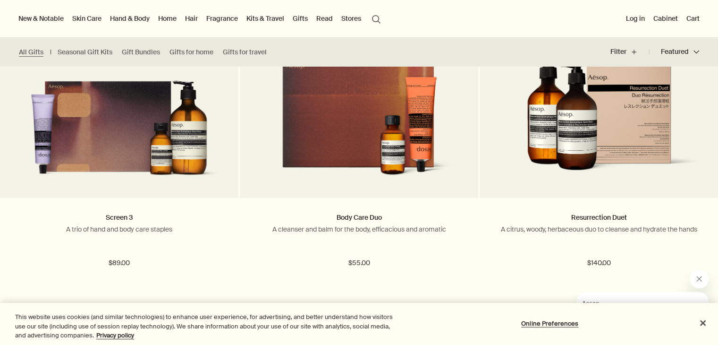
scroll to position [3021, 0]
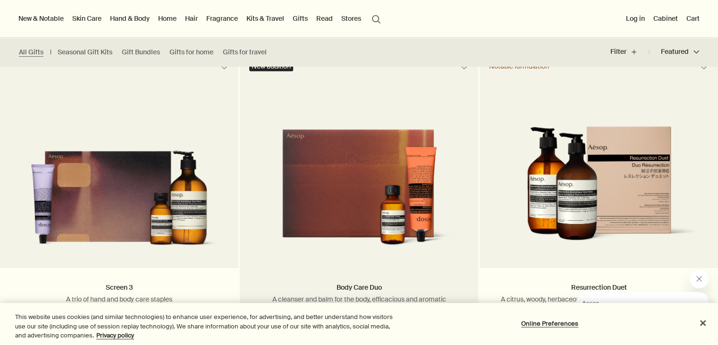
click at [338, 154] on img at bounding box center [359, 190] width 210 height 128
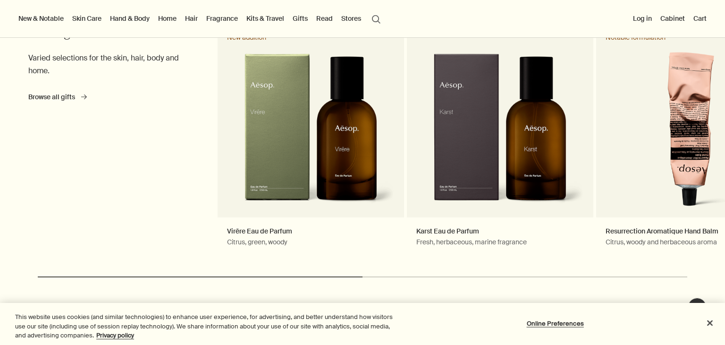
scroll to position [1031, 0]
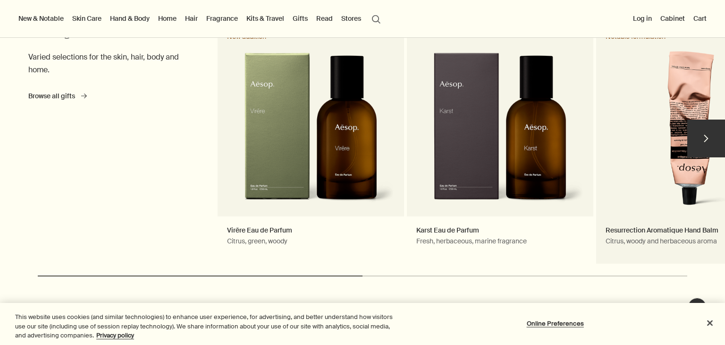
click at [648, 148] on link "Resurrection Aromatique Hand Balm Citrus, woody and herbaceous aroma Notable fo…" at bounding box center [690, 143] width 187 height 241
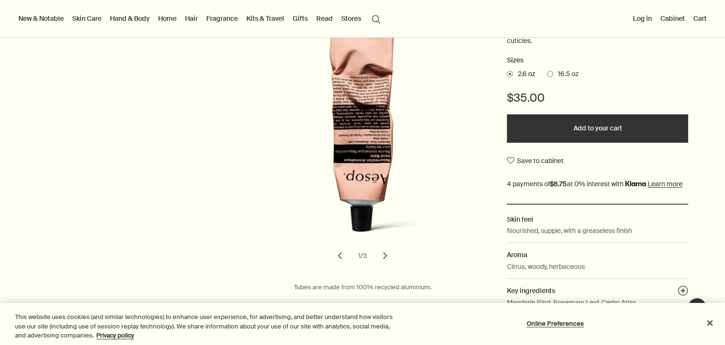
scroll to position [174, 0]
click at [596, 123] on button "Add to your cart" at bounding box center [597, 128] width 181 height 28
click at [695, 19] on button "Cart 1" at bounding box center [697, 18] width 24 height 12
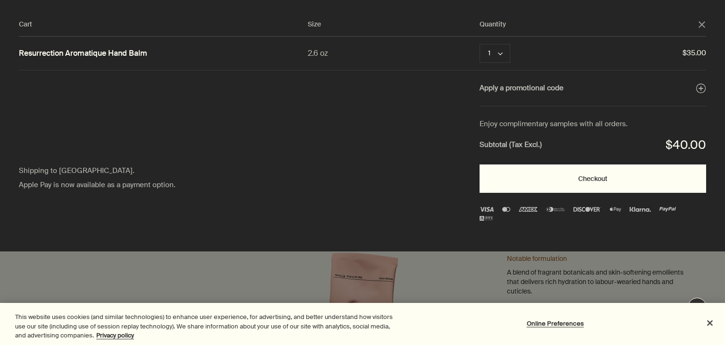
click at [605, 181] on button "Checkout" at bounding box center [593, 178] width 227 height 28
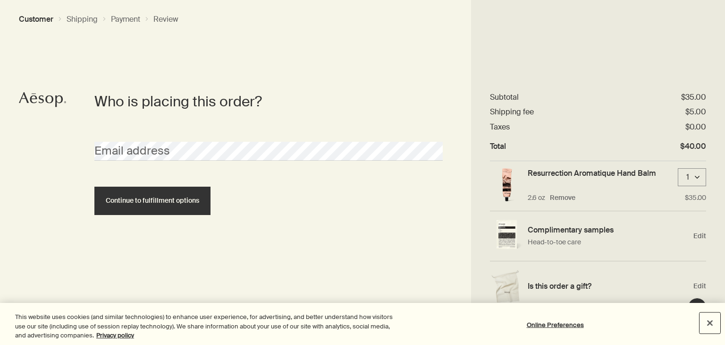
click at [707, 323] on button "Close" at bounding box center [710, 322] width 21 height 21
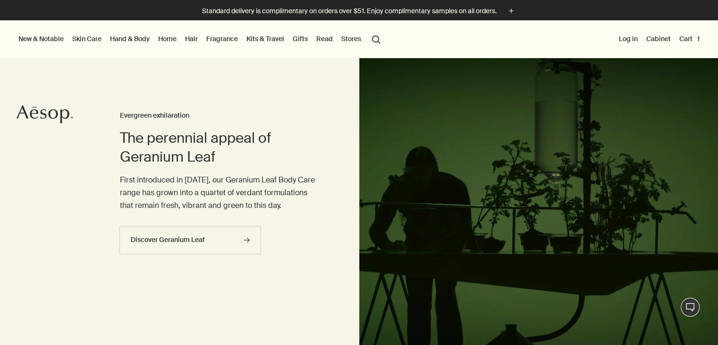
click at [633, 43] on button "Log in" at bounding box center [628, 39] width 23 height 12
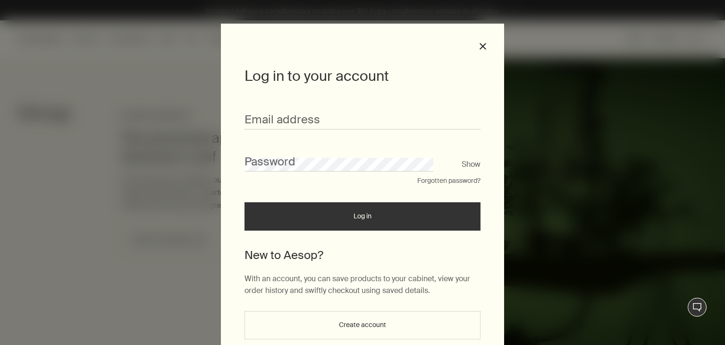
click at [485, 45] on div "Log in to your account Email address Password Show Forgotten password? Log in N…" at bounding box center [362, 193] width 283 height 339
click at [479, 46] on button "close" at bounding box center [483, 46] width 9 height 9
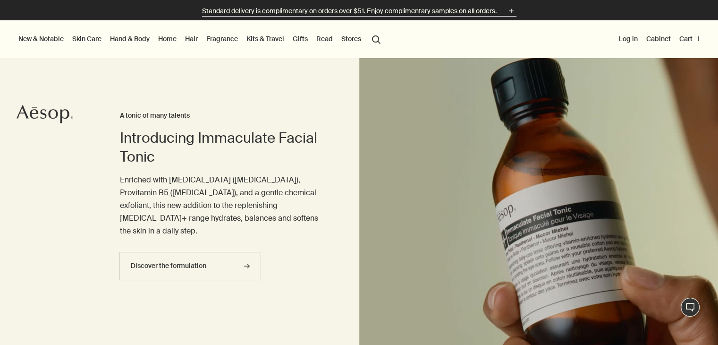
click at [505, 15] on button "Standard delivery is complimentary on orders over $51. Enjoy complimentary samp…" at bounding box center [359, 11] width 315 height 11
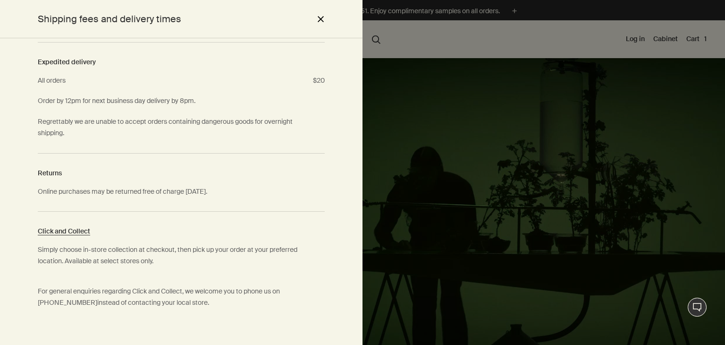
scroll to position [195, 0]
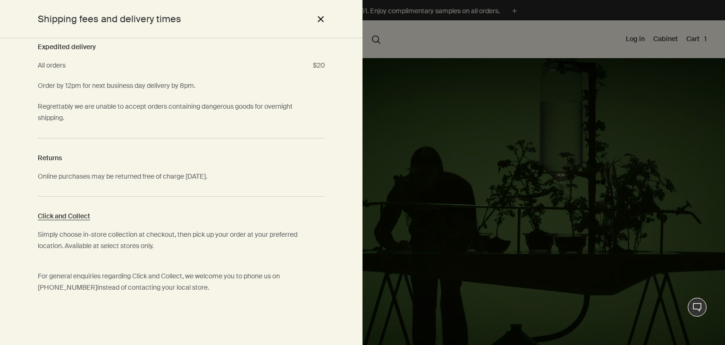
click at [430, 47] on div at bounding box center [362, 172] width 725 height 345
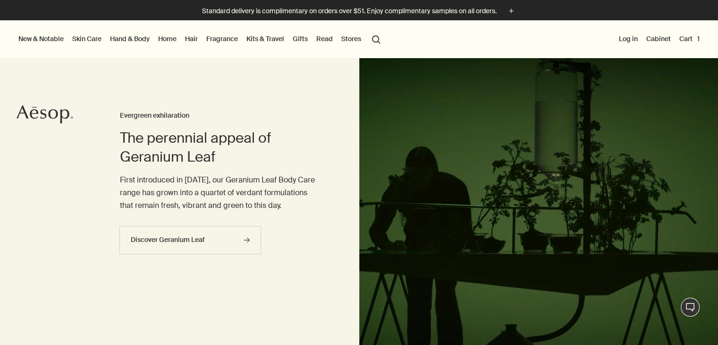
click at [627, 46] on li "Log in" at bounding box center [628, 39] width 23 height 38
click at [629, 38] on button "Log in" at bounding box center [628, 39] width 23 height 12
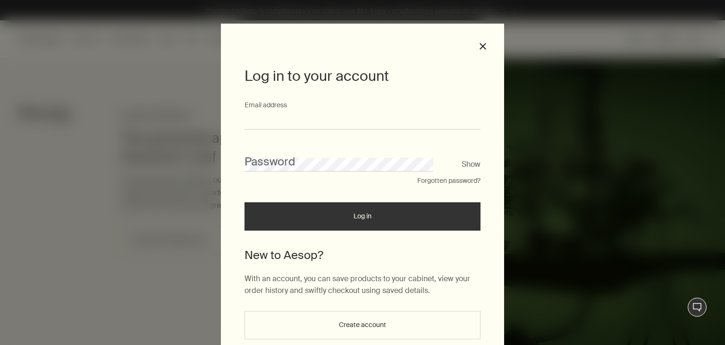
click at [402, 115] on input "Email address" at bounding box center [363, 120] width 236 height 17
type input "**********"
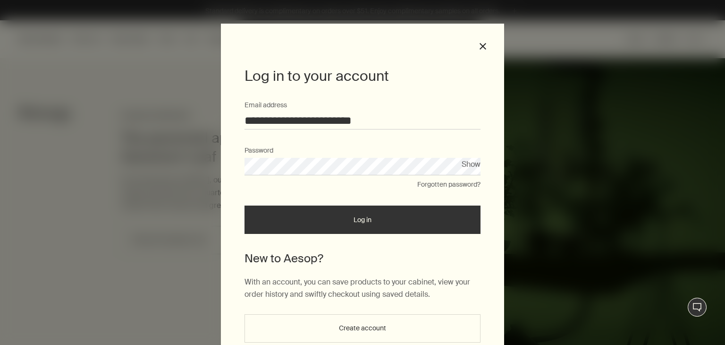
click at [245, 205] on button "Log in" at bounding box center [363, 219] width 236 height 28
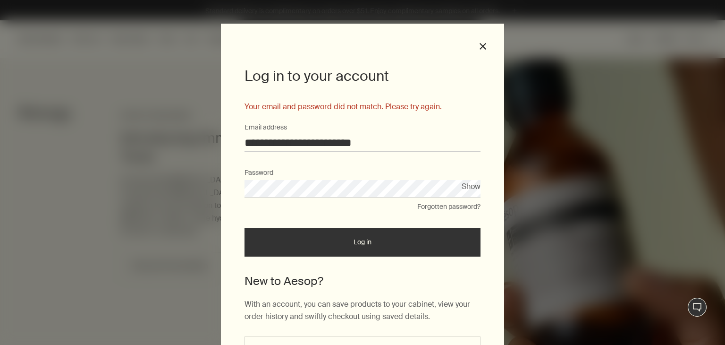
scroll to position [67, 0]
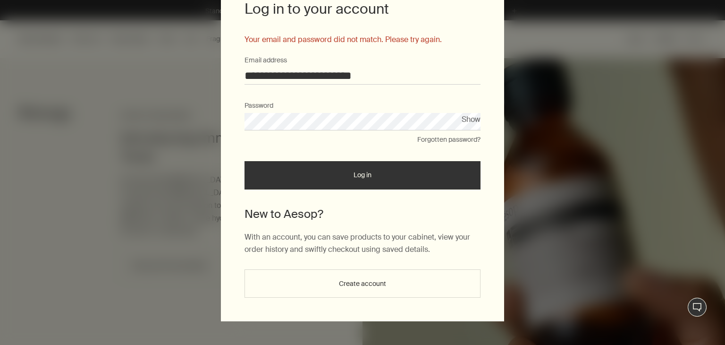
click at [347, 284] on button "Create account" at bounding box center [363, 283] width 236 height 28
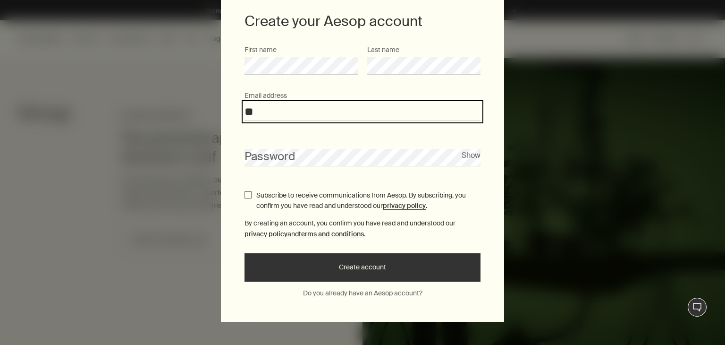
type input "*"
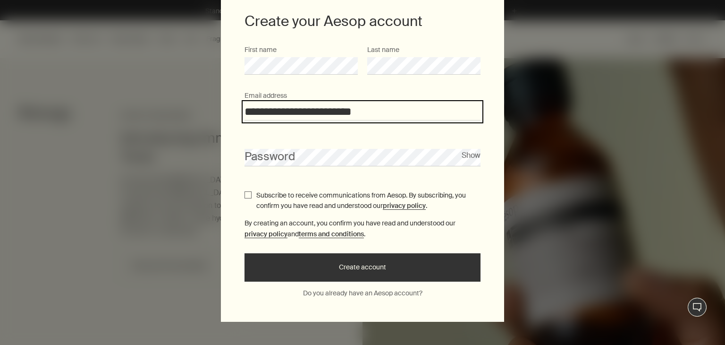
type input "**********"
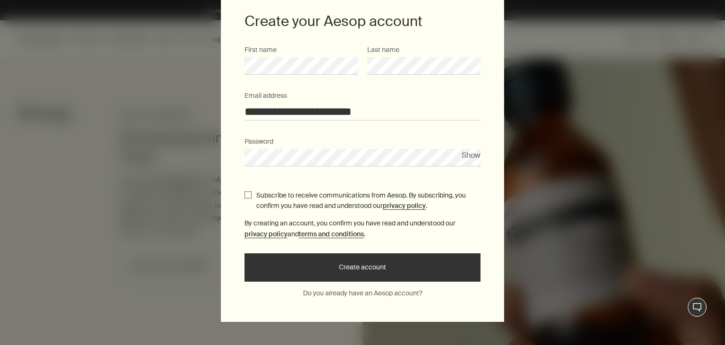
click at [273, 111] on input "**********" at bounding box center [363, 111] width 236 height 17
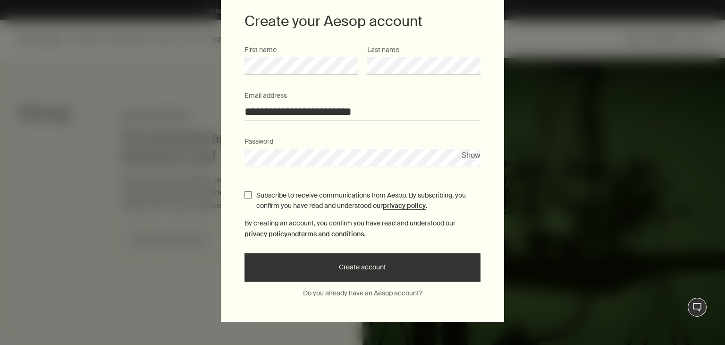
click at [455, 263] on button "Create account" at bounding box center [363, 267] width 236 height 28
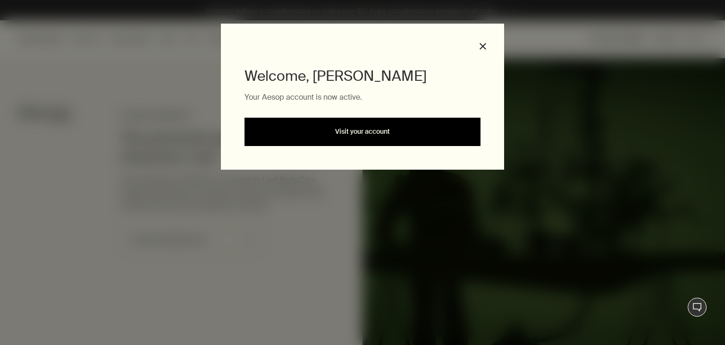
scroll to position [0, 0]
click at [453, 136] on link "Visit your account" at bounding box center [363, 132] width 236 height 28
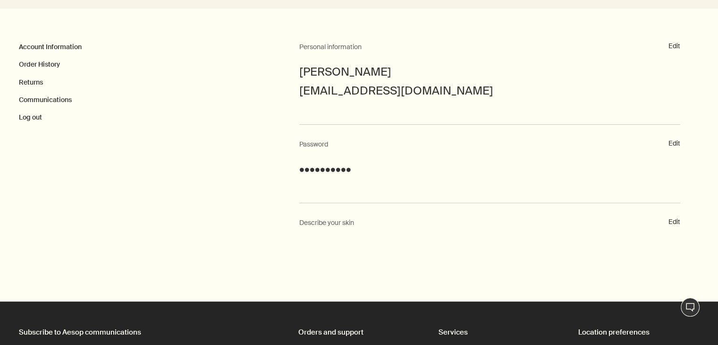
scroll to position [156, 0]
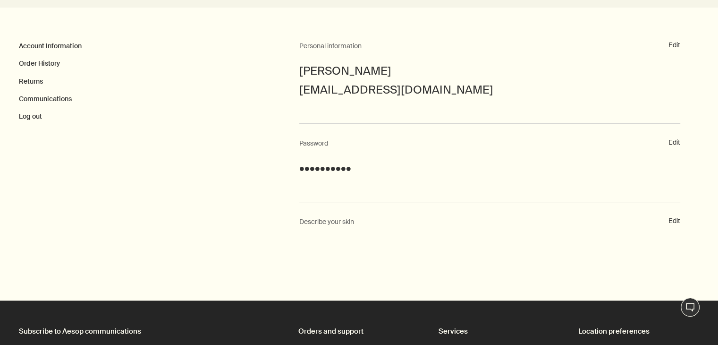
click at [526, 230] on div "Edit Describe your skin" at bounding box center [489, 231] width 381 height 59
click at [674, 218] on button "Edit" at bounding box center [675, 220] width 12 height 9
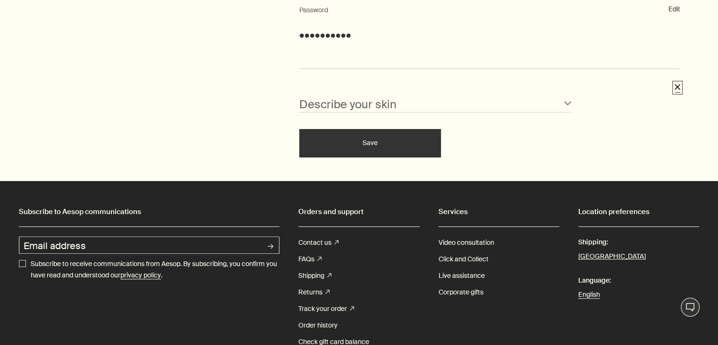
scroll to position [310, 0]
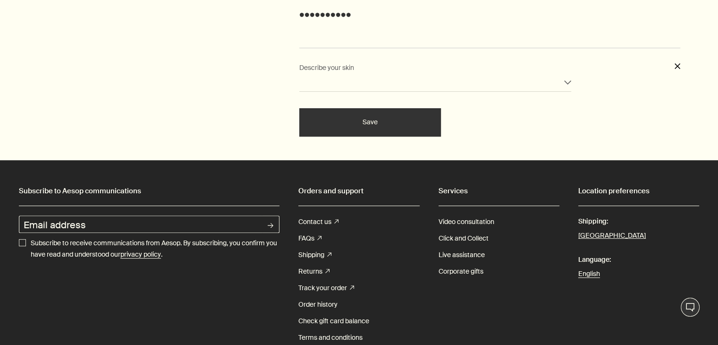
click at [376, 78] on select "Normal Sensitive Oily Combination Blemished Dry Mature" at bounding box center [435, 82] width 273 height 17
select select "combination"
click at [299, 74] on select "Normal Sensitive Oily Combination Blemished Dry Mature" at bounding box center [435, 82] width 273 height 17
click at [374, 78] on select "Normal Sensitive Oily Combination Blemished Dry Mature" at bounding box center [435, 82] width 273 height 17
click at [299, 74] on select "Normal Sensitive Oily Combination Blemished Dry Mature" at bounding box center [435, 82] width 273 height 17
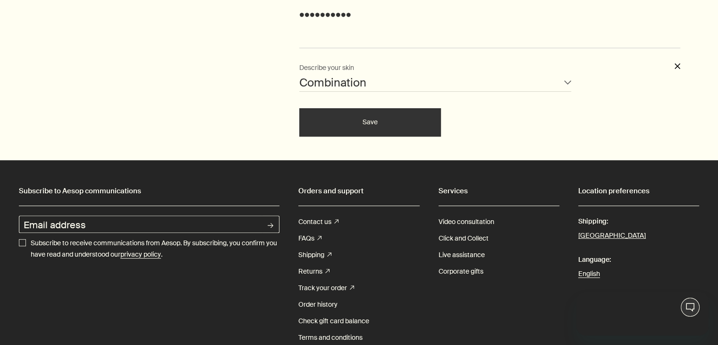
scroll to position [0, 0]
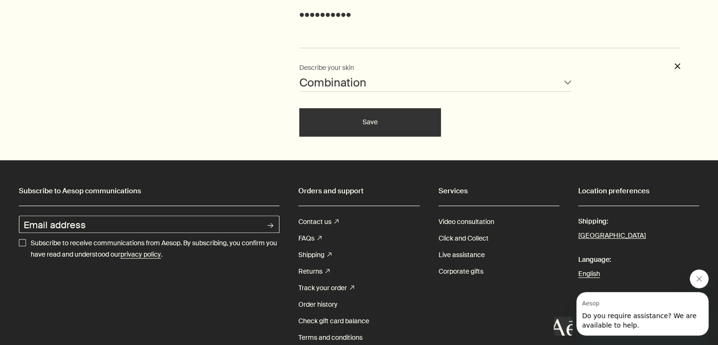
click at [353, 120] on button "Save" at bounding box center [370, 122] width 142 height 28
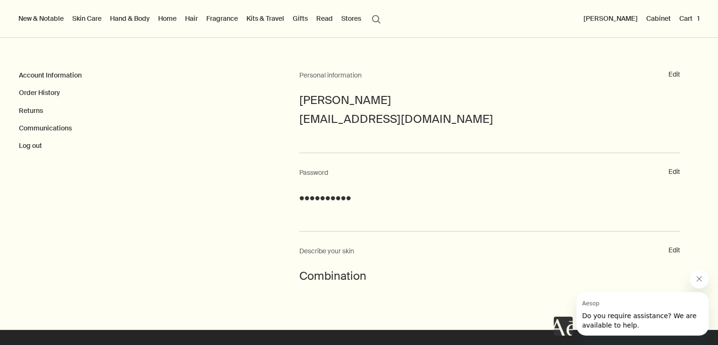
scroll to position [126, 0]
click at [70, 73] on link "Account Information" at bounding box center [50, 75] width 63 height 9
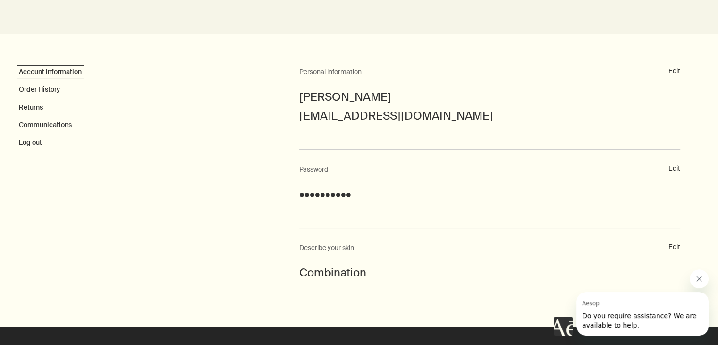
scroll to position [130, 0]
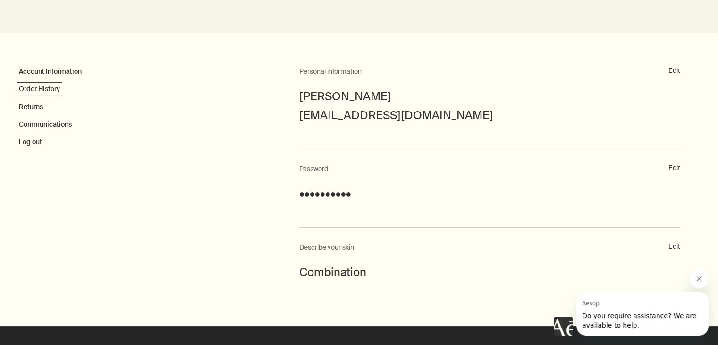
click at [35, 91] on link "Order History" at bounding box center [39, 89] width 41 height 9
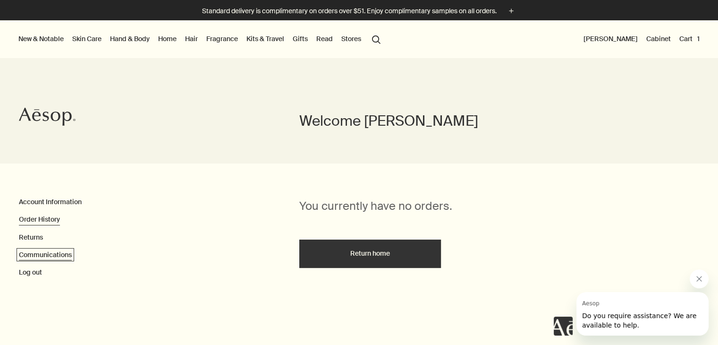
click at [57, 255] on link "Communications" at bounding box center [45, 254] width 53 height 9
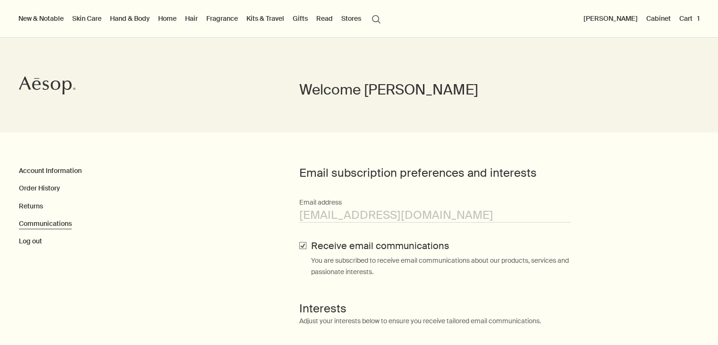
scroll to position [32, 0]
click at [689, 18] on button "Cart 1" at bounding box center [690, 18] width 24 height 12
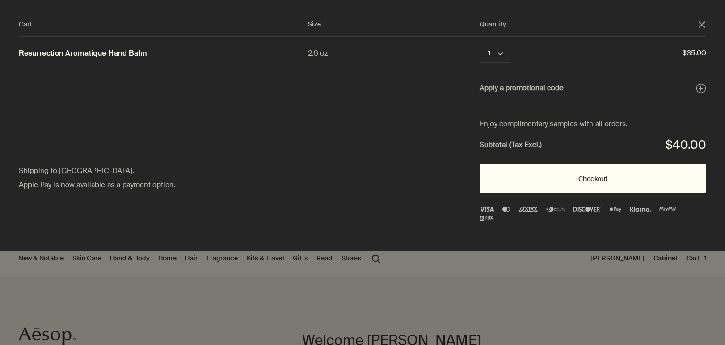
click at [507, 184] on button "Checkout" at bounding box center [593, 178] width 227 height 28
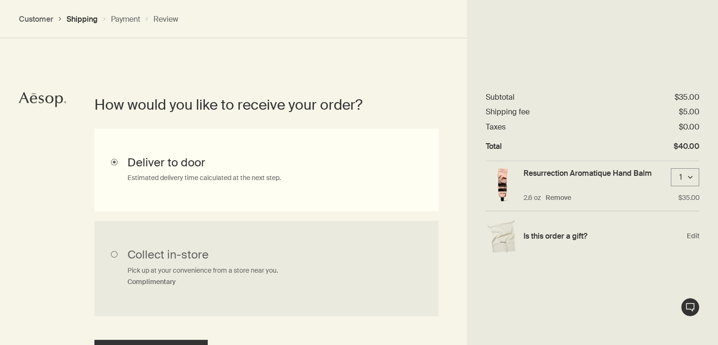
scroll to position [212, 0]
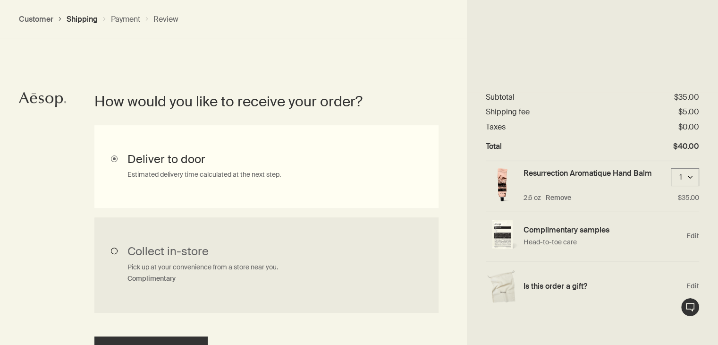
click at [215, 252] on input "Collect in-store Pick up at your convenience from a store near you. Complimenta…" at bounding box center [266, 264] width 344 height 95
radio input "true"
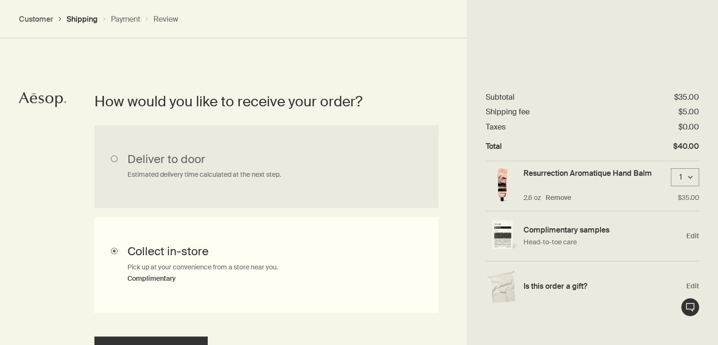
scroll to position [294, 0]
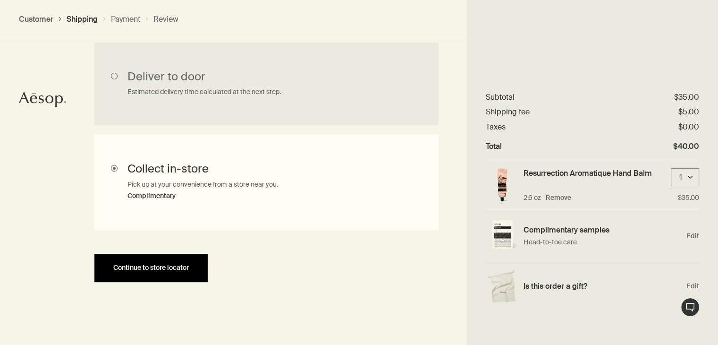
click at [197, 280] on button "Continue to store locator" at bounding box center [150, 268] width 113 height 28
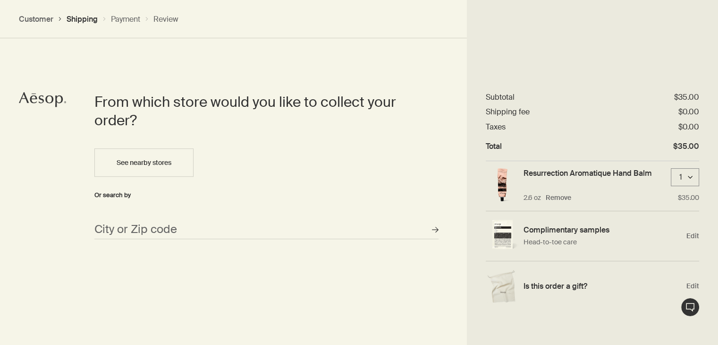
scroll to position [409, 0]
click at [159, 224] on input "City or Zip code" at bounding box center [266, 229] width 344 height 19
type input "San Anselmo, CA 94901"
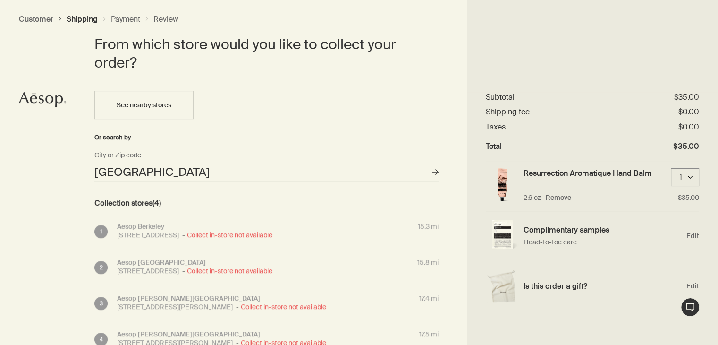
scroll to position [464, 0]
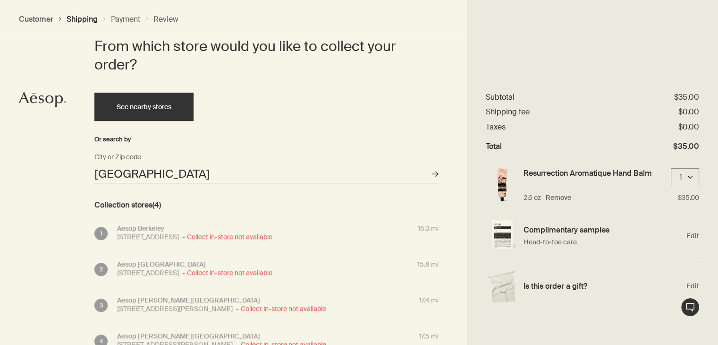
click at [168, 110] on button "See nearby stores" at bounding box center [143, 107] width 99 height 28
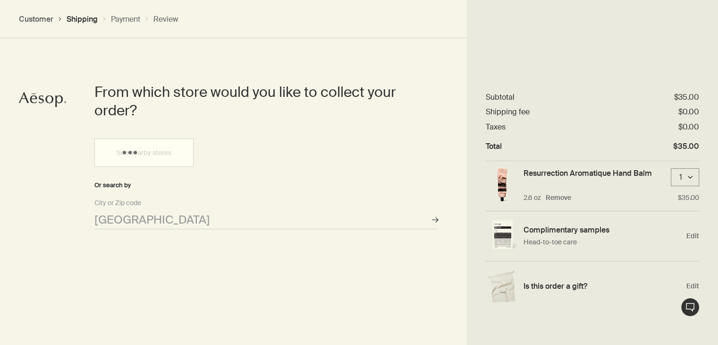
scroll to position [438, 0]
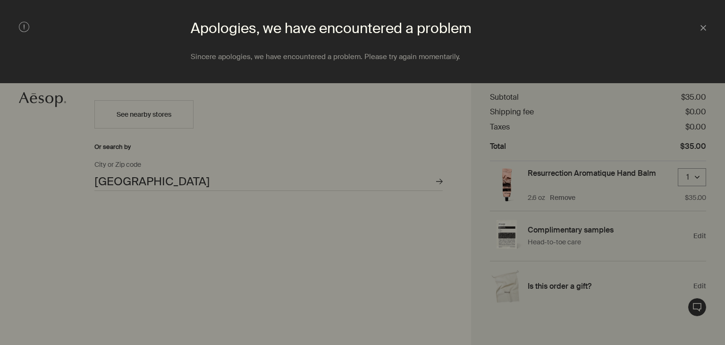
click at [425, 190] on div at bounding box center [362, 172] width 725 height 345
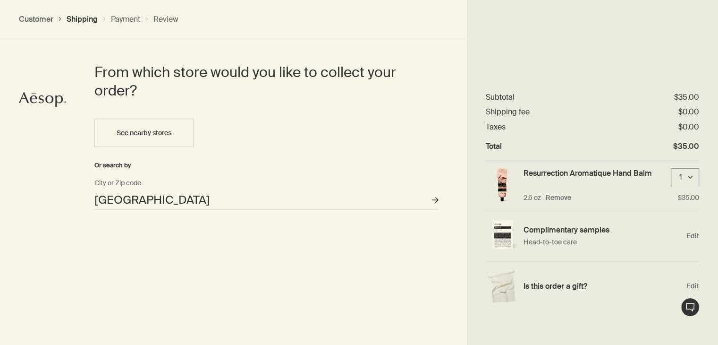
click at [439, 201] on button "Stores" at bounding box center [435, 200] width 14 height 14
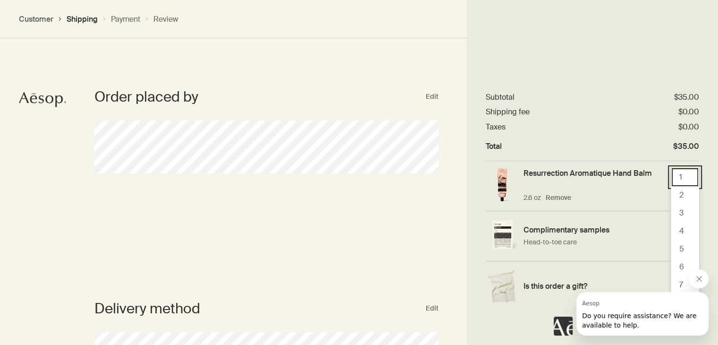
scroll to position [0, 0]
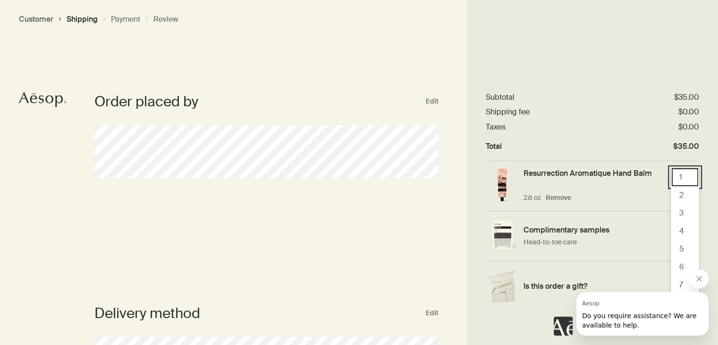
click at [700, 284] on button "Close message from Aesop" at bounding box center [699, 278] width 19 height 19
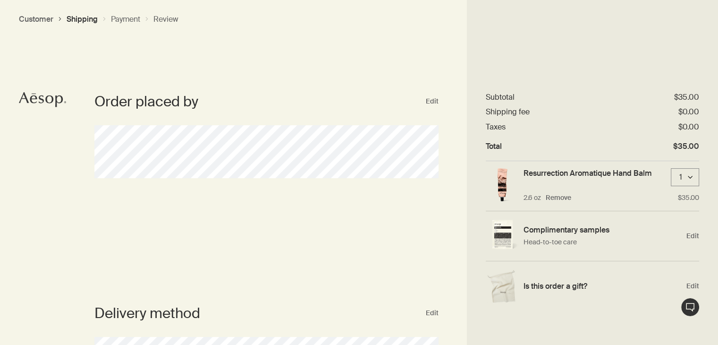
click at [41, 23] on button "Customer" at bounding box center [36, 19] width 34 height 10
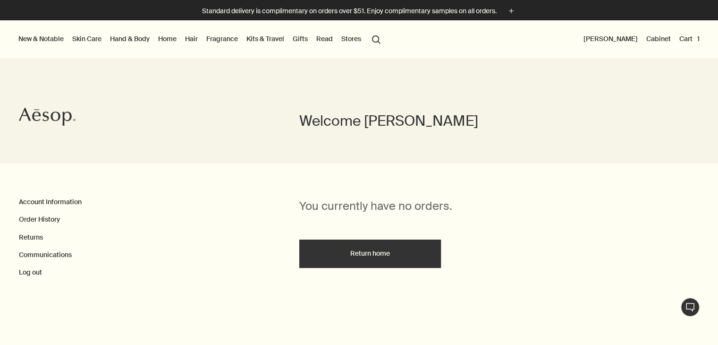
click at [227, 37] on link "Fragrance" at bounding box center [222, 39] width 35 height 12
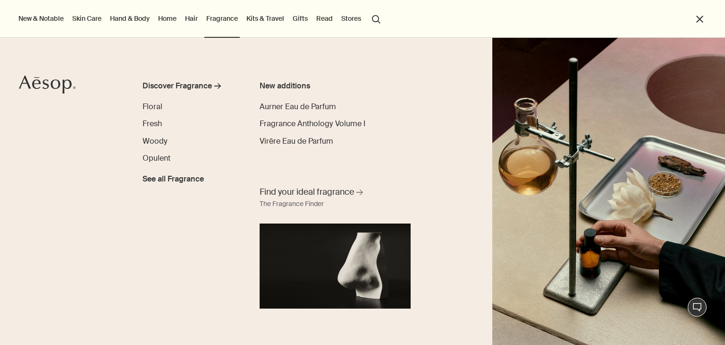
click at [279, 21] on link "Kits & Travel" at bounding box center [266, 18] width 42 height 12
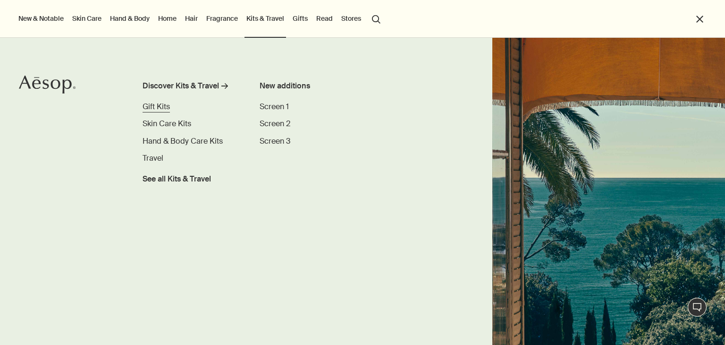
click at [161, 108] on span "Gift Kits" at bounding box center [156, 107] width 27 height 10
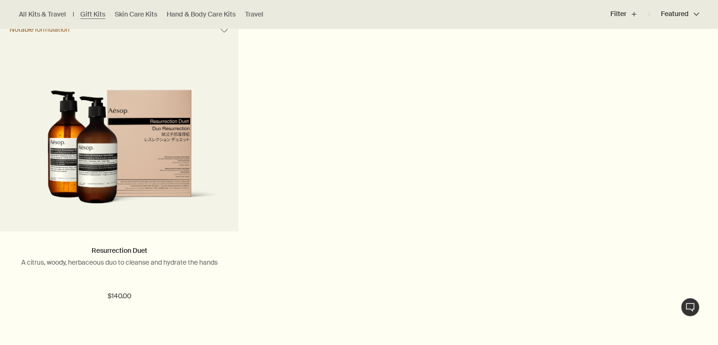
scroll to position [1273, 0]
